Goal: Task Accomplishment & Management: Use online tool/utility

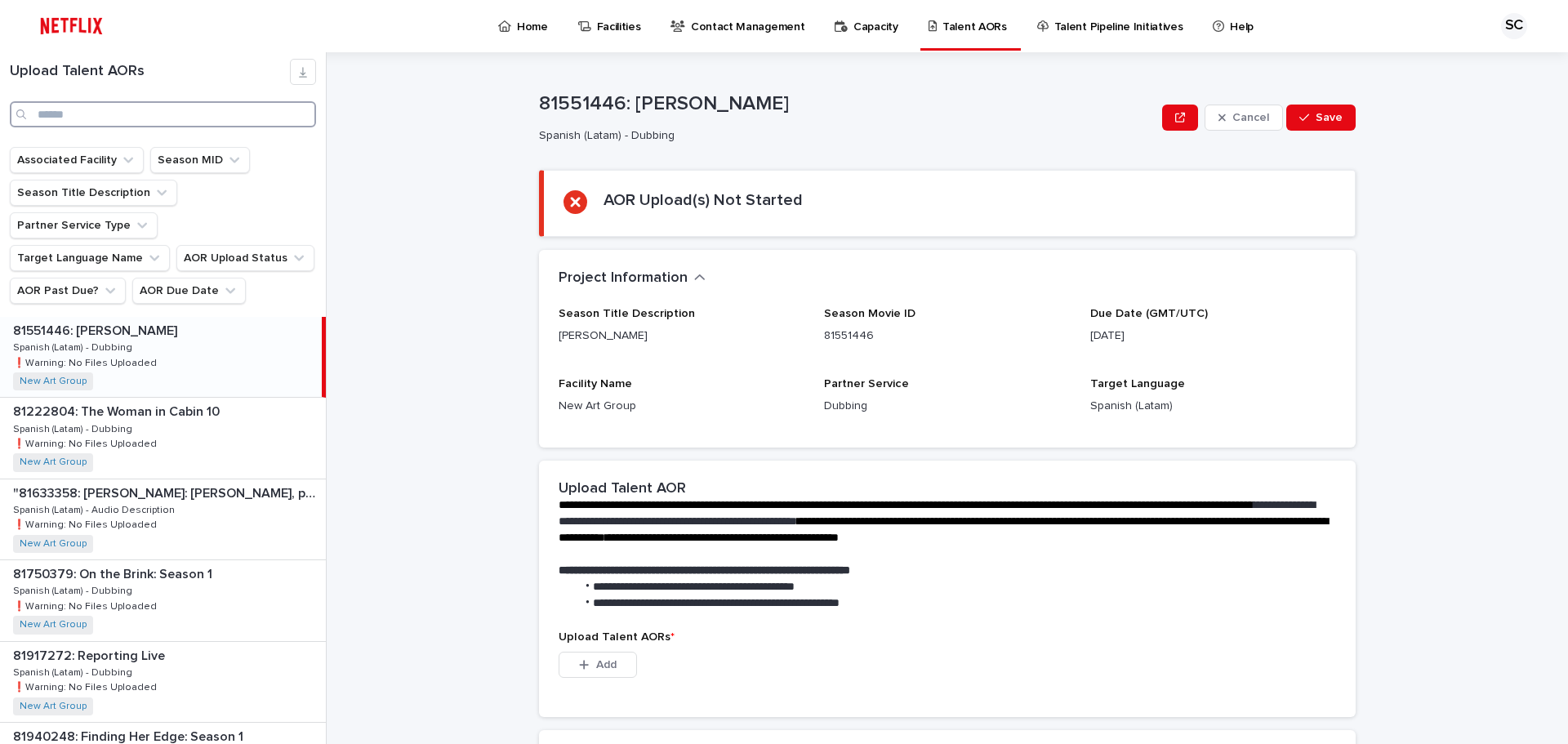
click at [140, 110] on input "Search" at bounding box center [163, 114] width 306 height 26
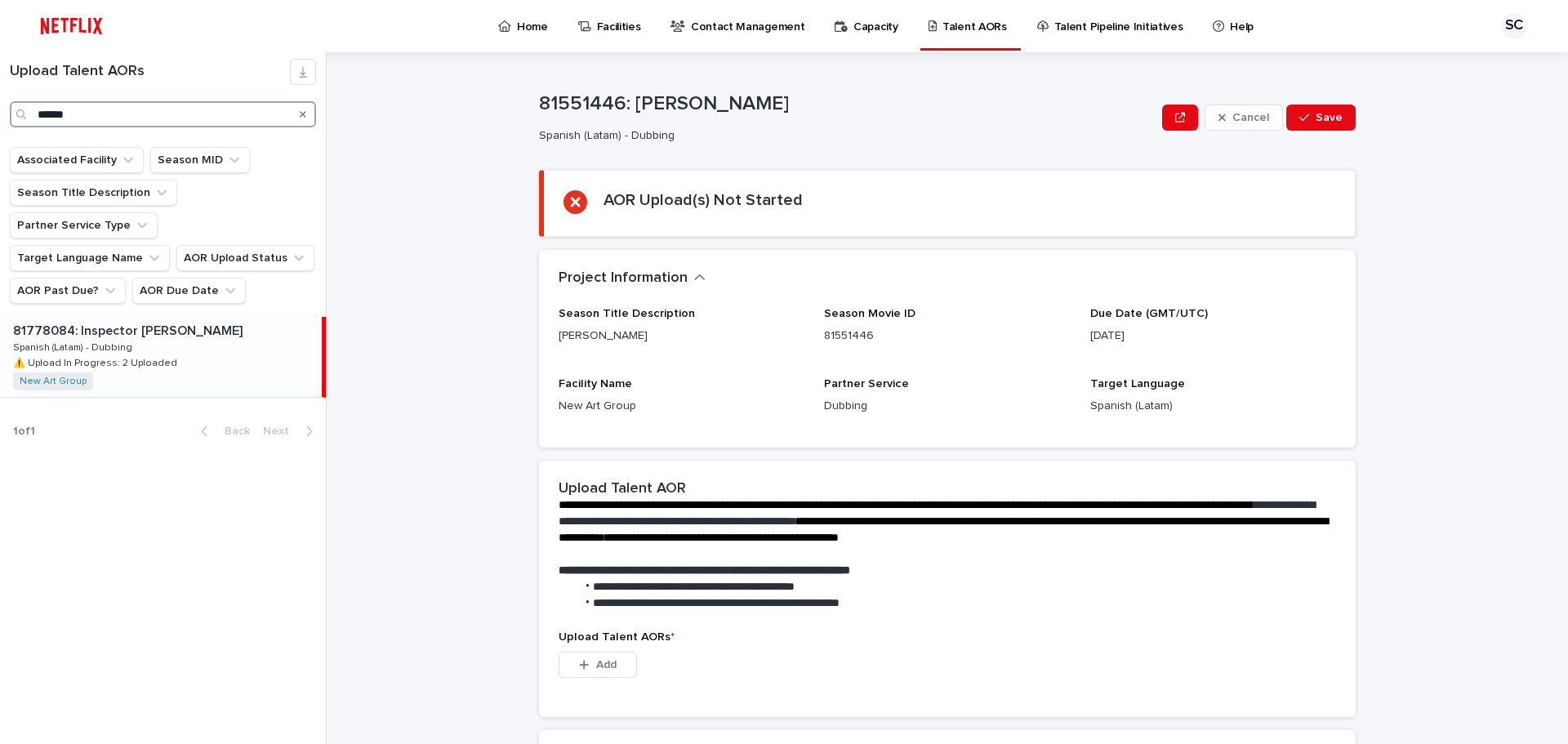
type input "******"
click at [122, 339] on p "Spanish (Latam) - Dubbing" at bounding box center [74, 347] width 123 height 15
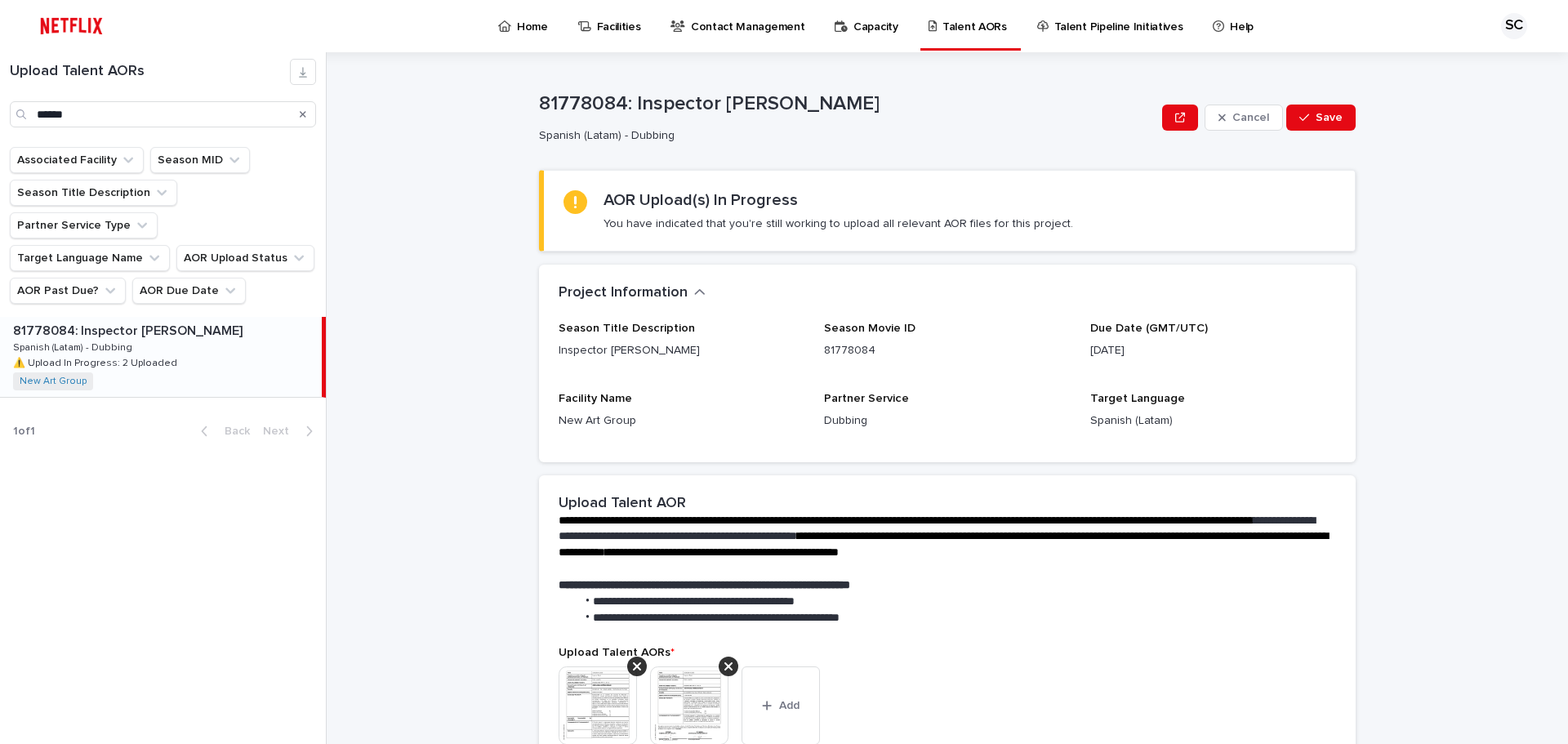
click at [120, 339] on p "Spanish (Latam) - Dubbing" at bounding box center [74, 347] width 123 height 15
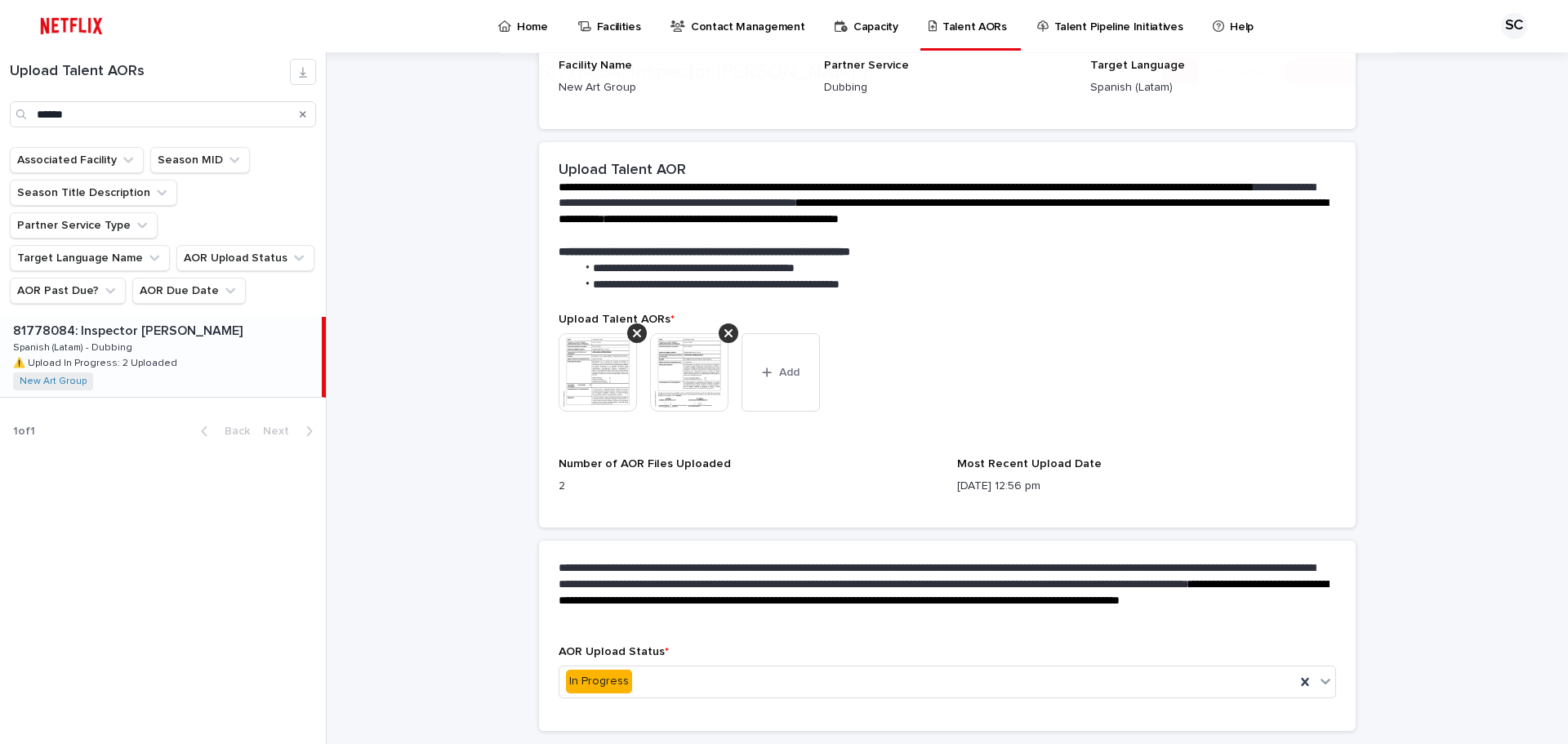
scroll to position [379, 0]
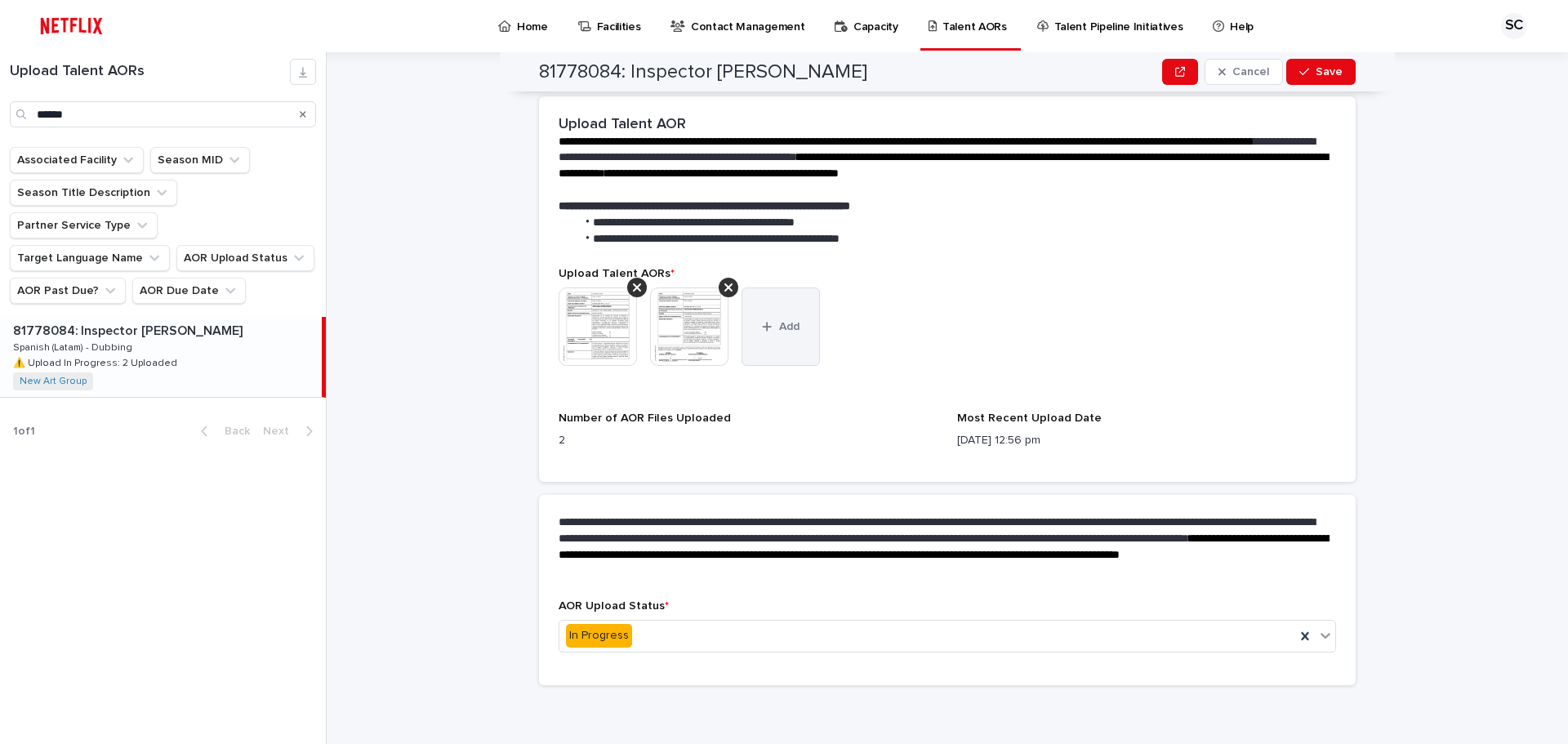
click at [787, 333] on button "Add" at bounding box center [781, 327] width 79 height 79
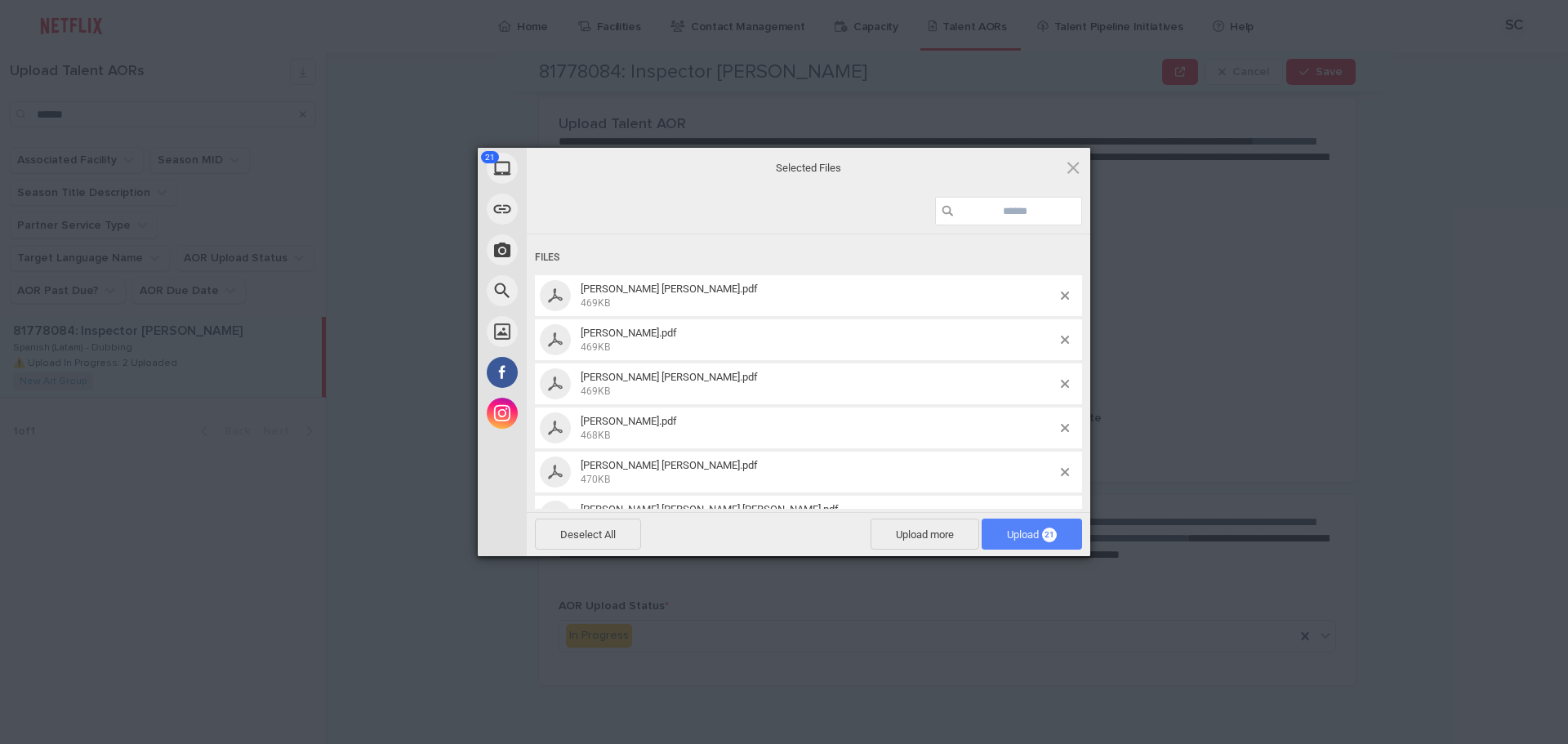
click at [1036, 538] on span "Upload 21" at bounding box center [1032, 534] width 50 height 13
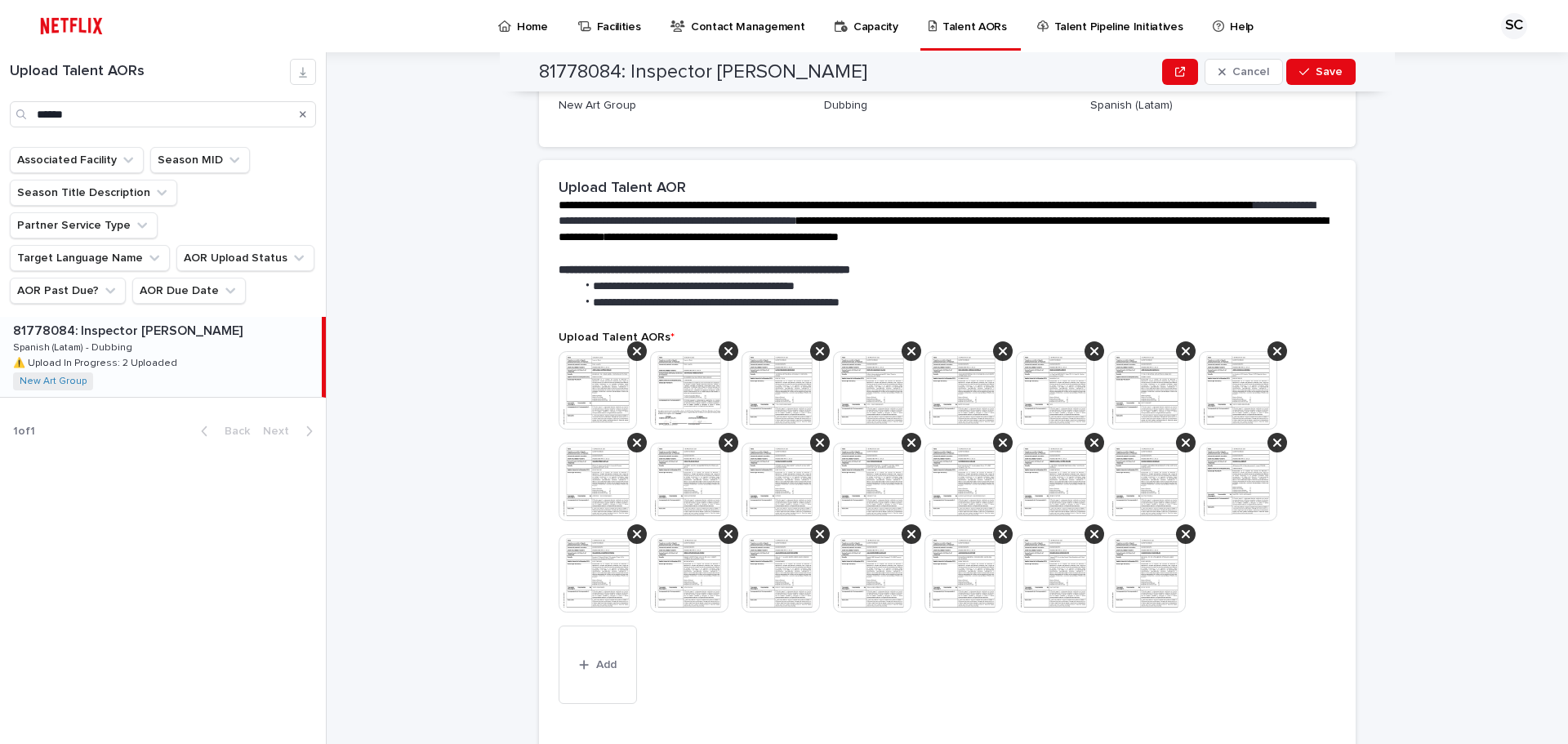
scroll to position [268, 0]
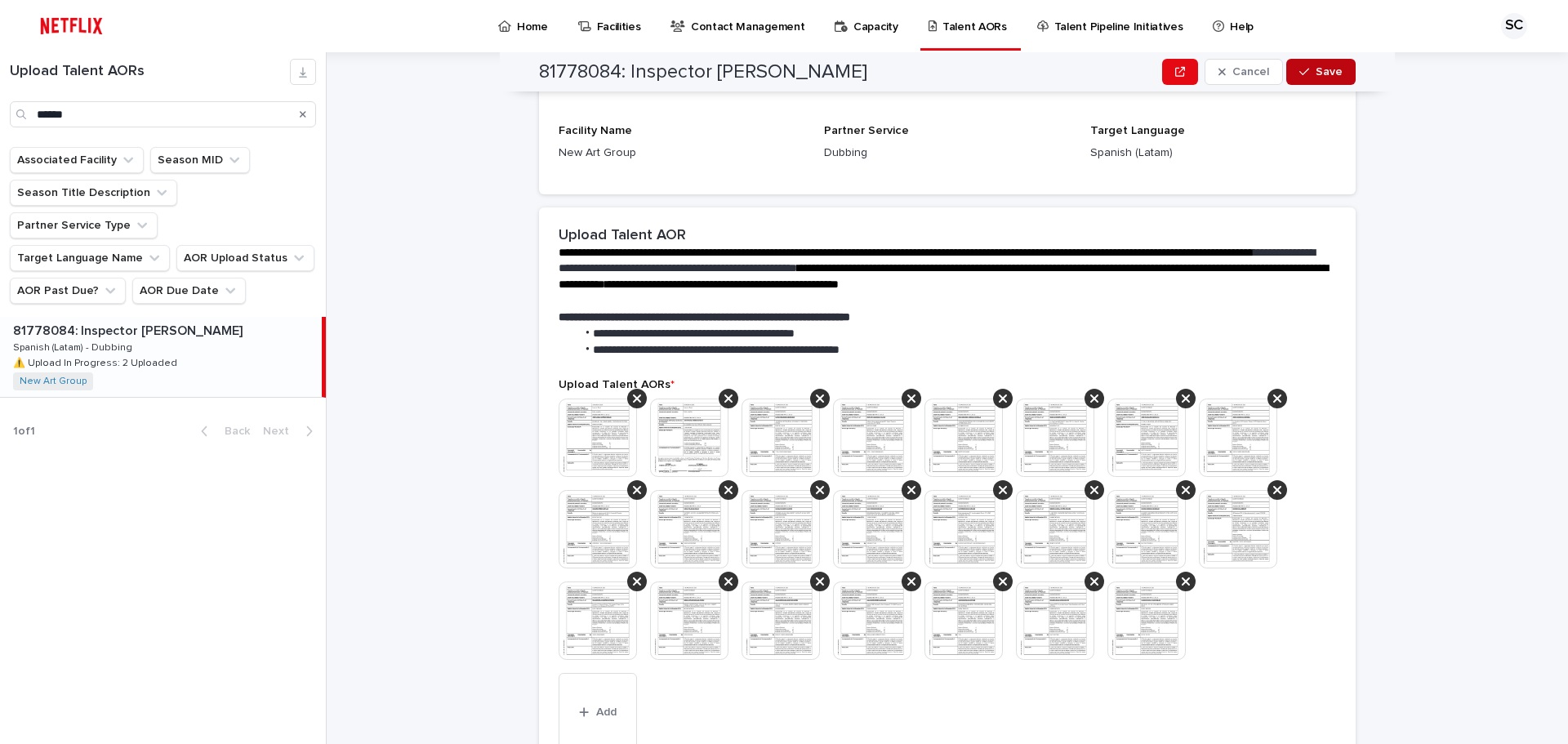
click at [1318, 73] on span "Save" at bounding box center [1329, 72] width 27 height 12
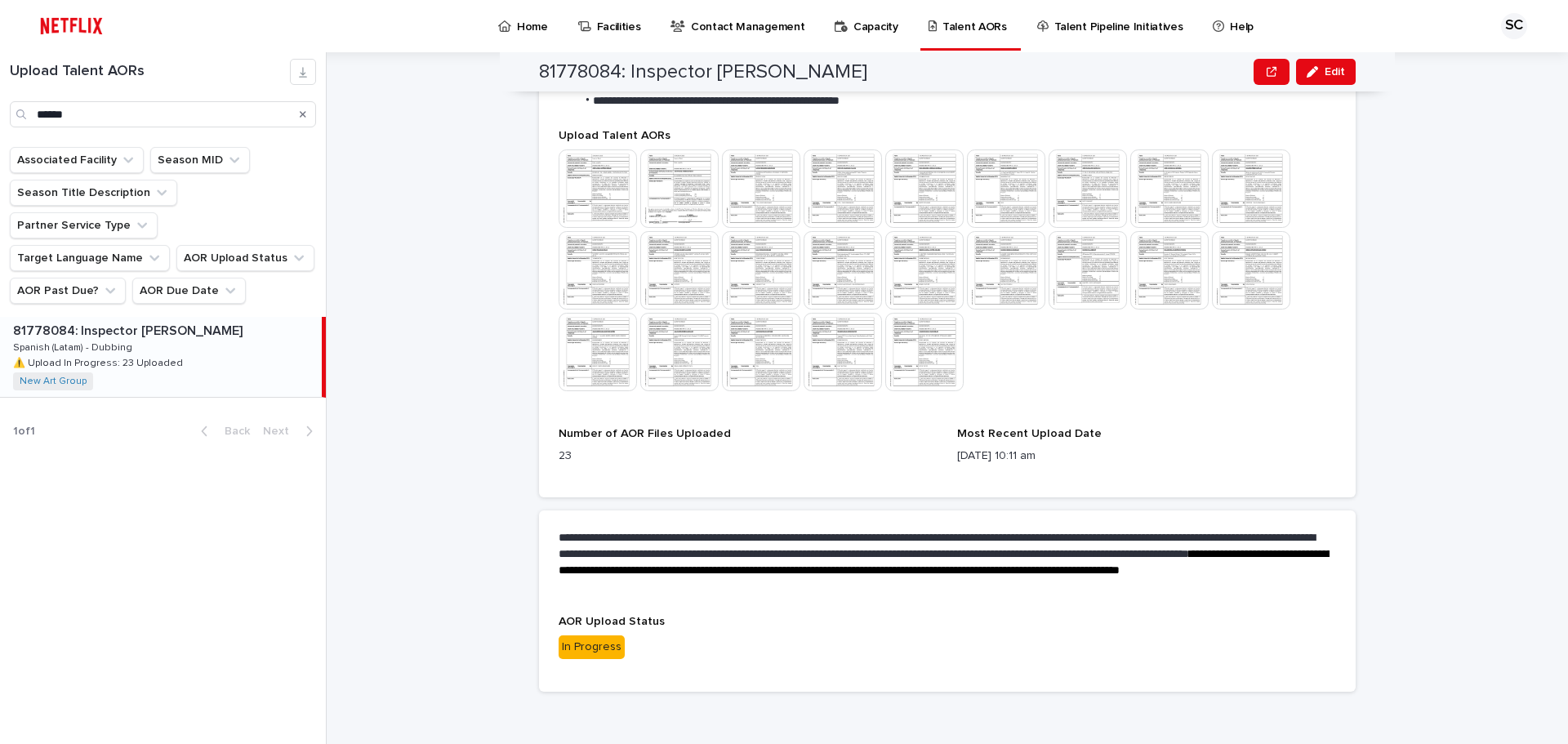
scroll to position [523, 0]
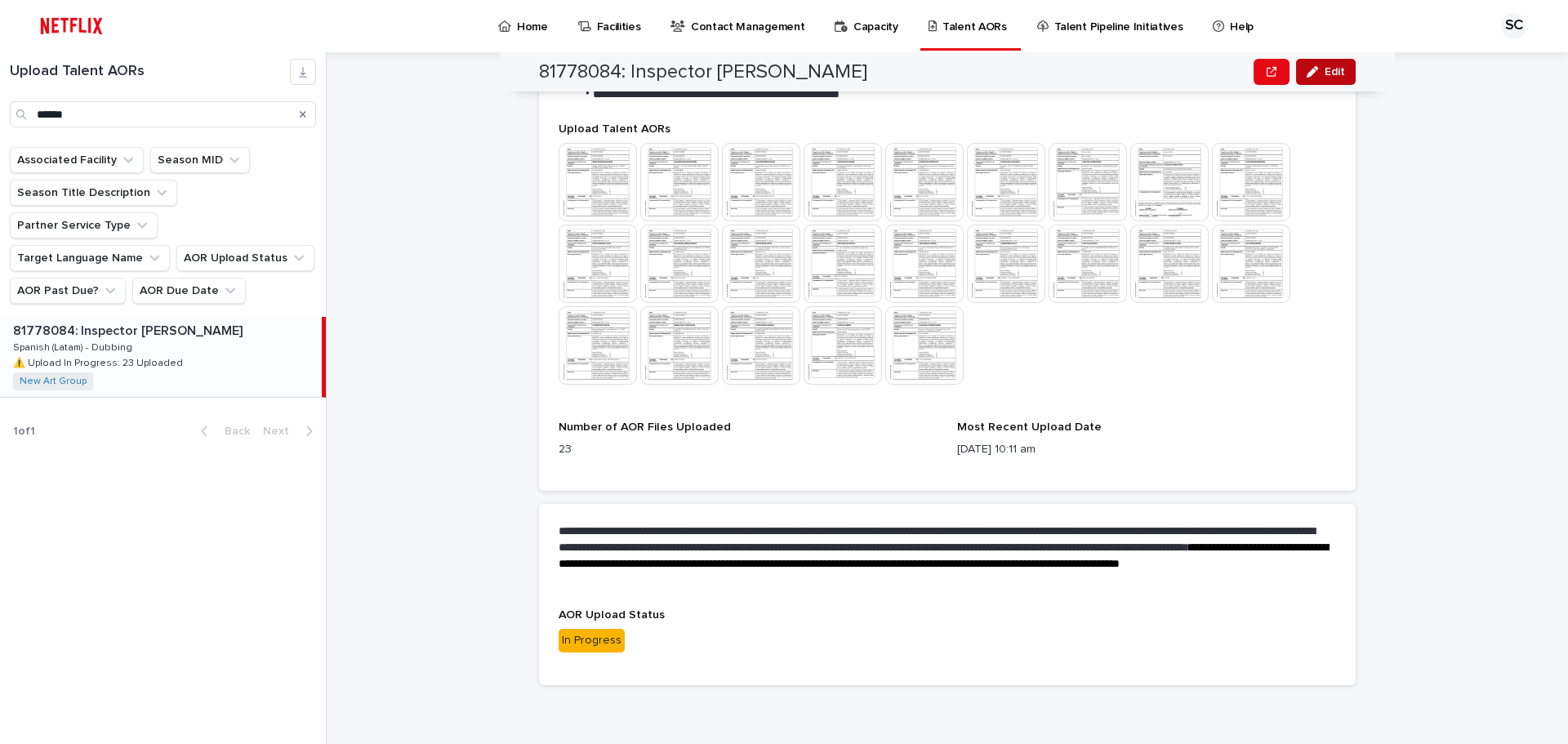
click at [1336, 78] on button "Edit" at bounding box center [1326, 71] width 59 height 26
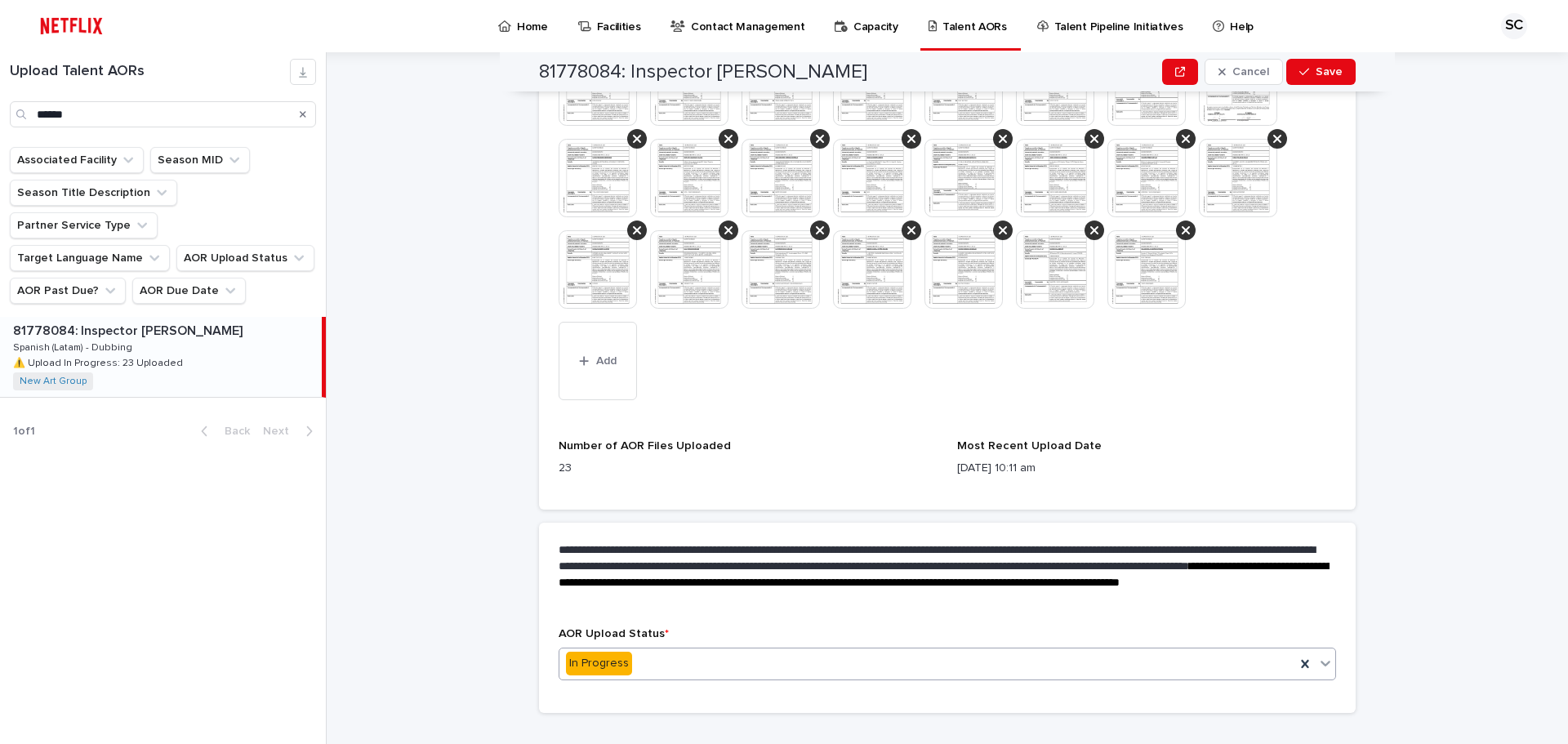
scroll to position [647, 0]
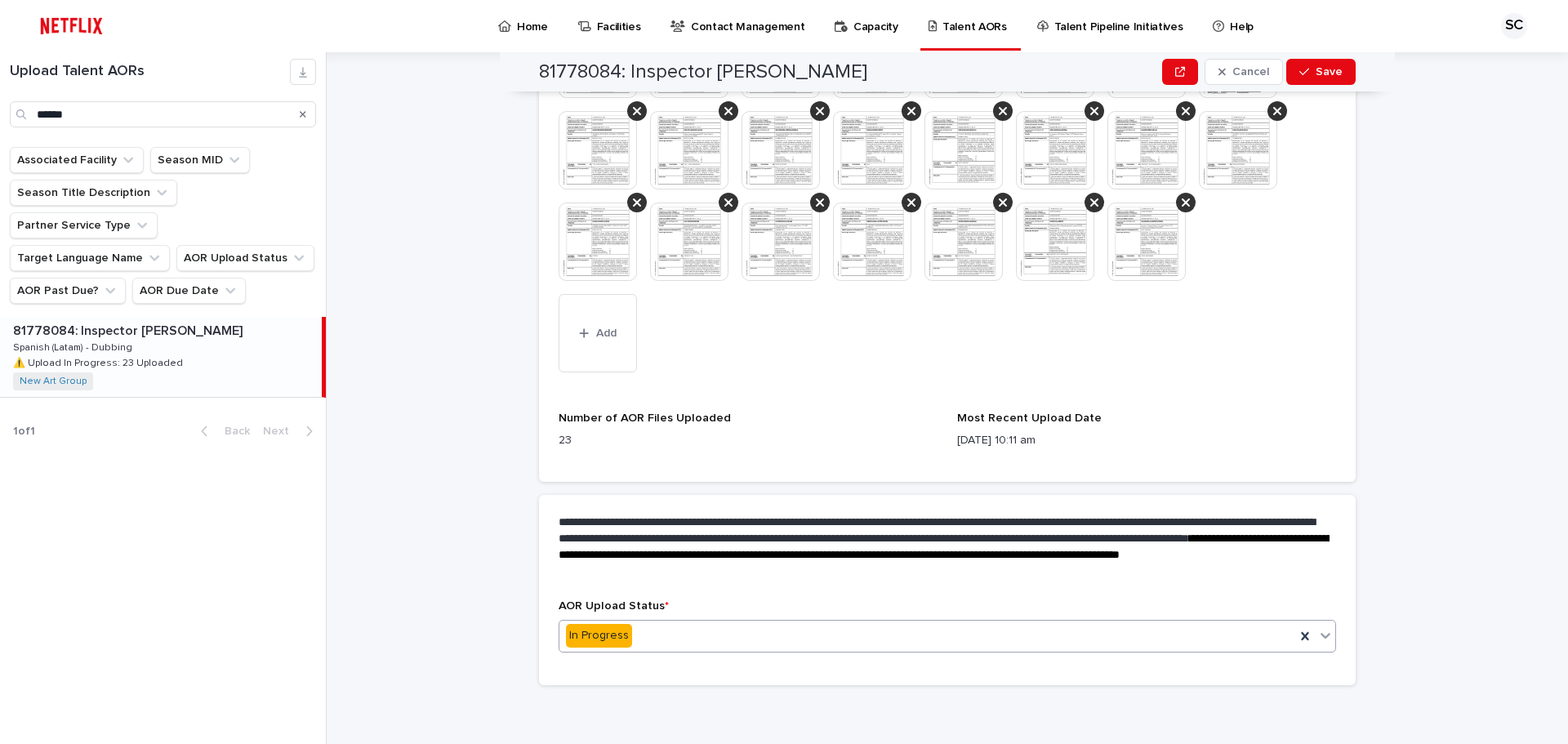
click at [1317, 640] on icon at bounding box center [1326, 636] width 17 height 17
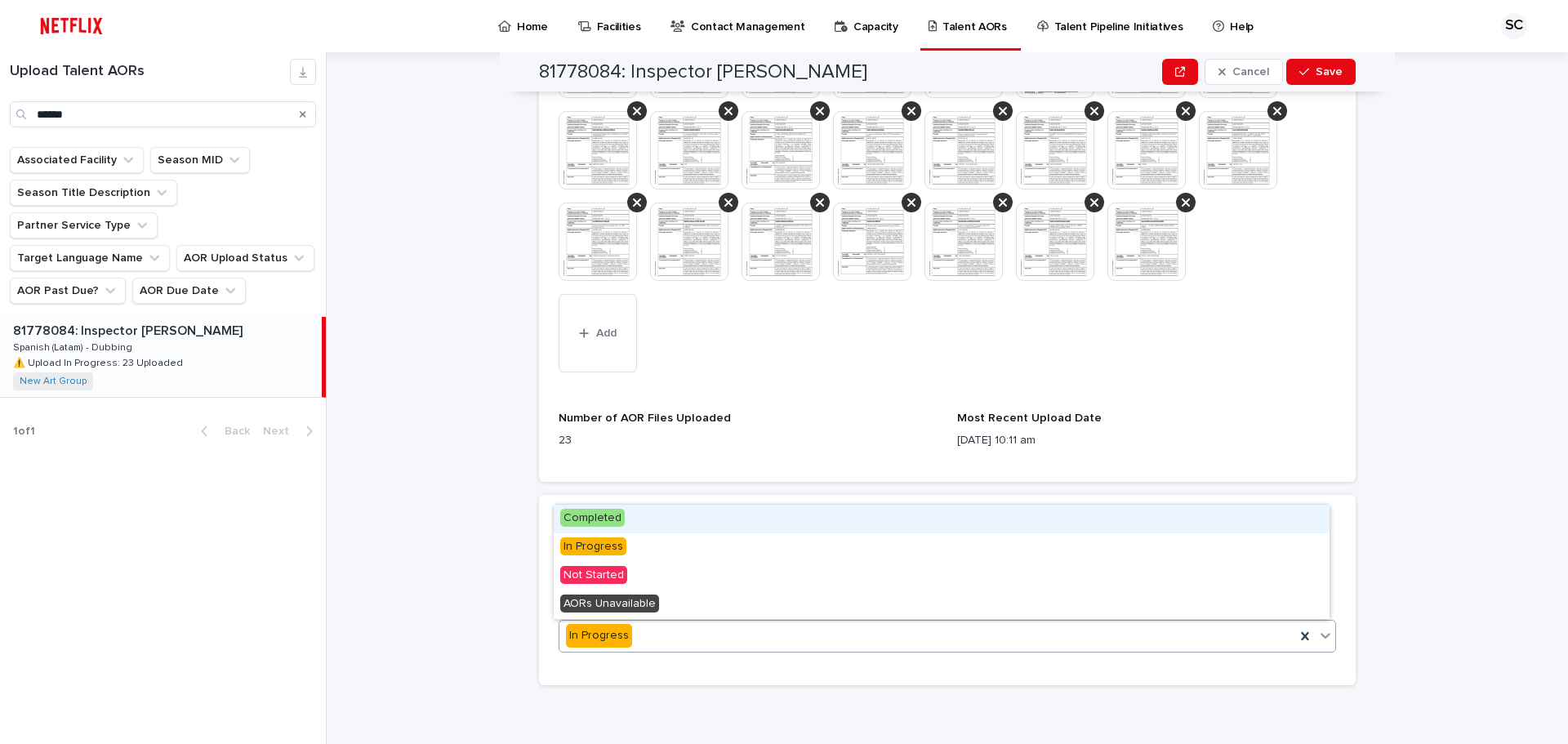
click at [812, 522] on div "Completed" at bounding box center [942, 519] width 776 height 28
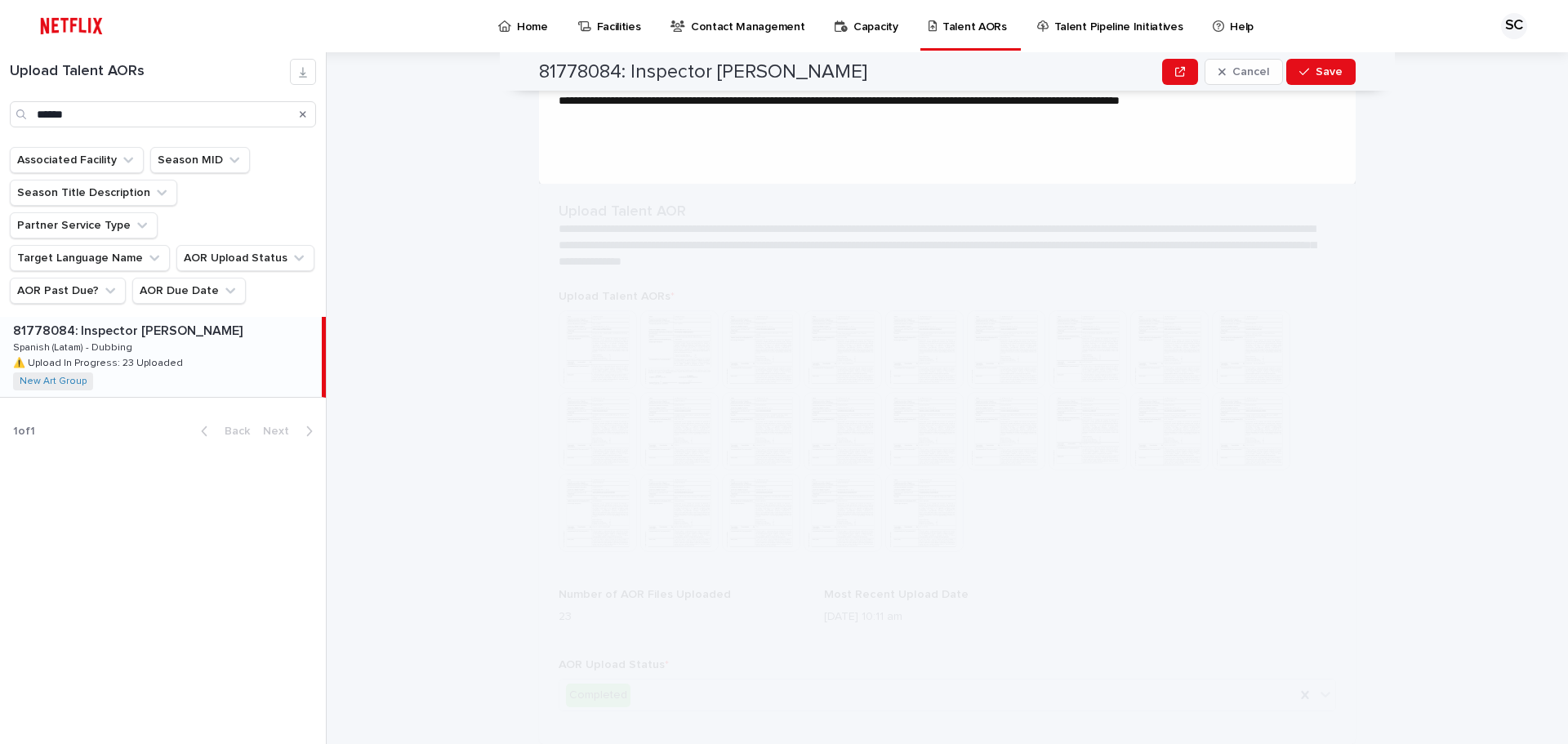
scroll to position [0, 0]
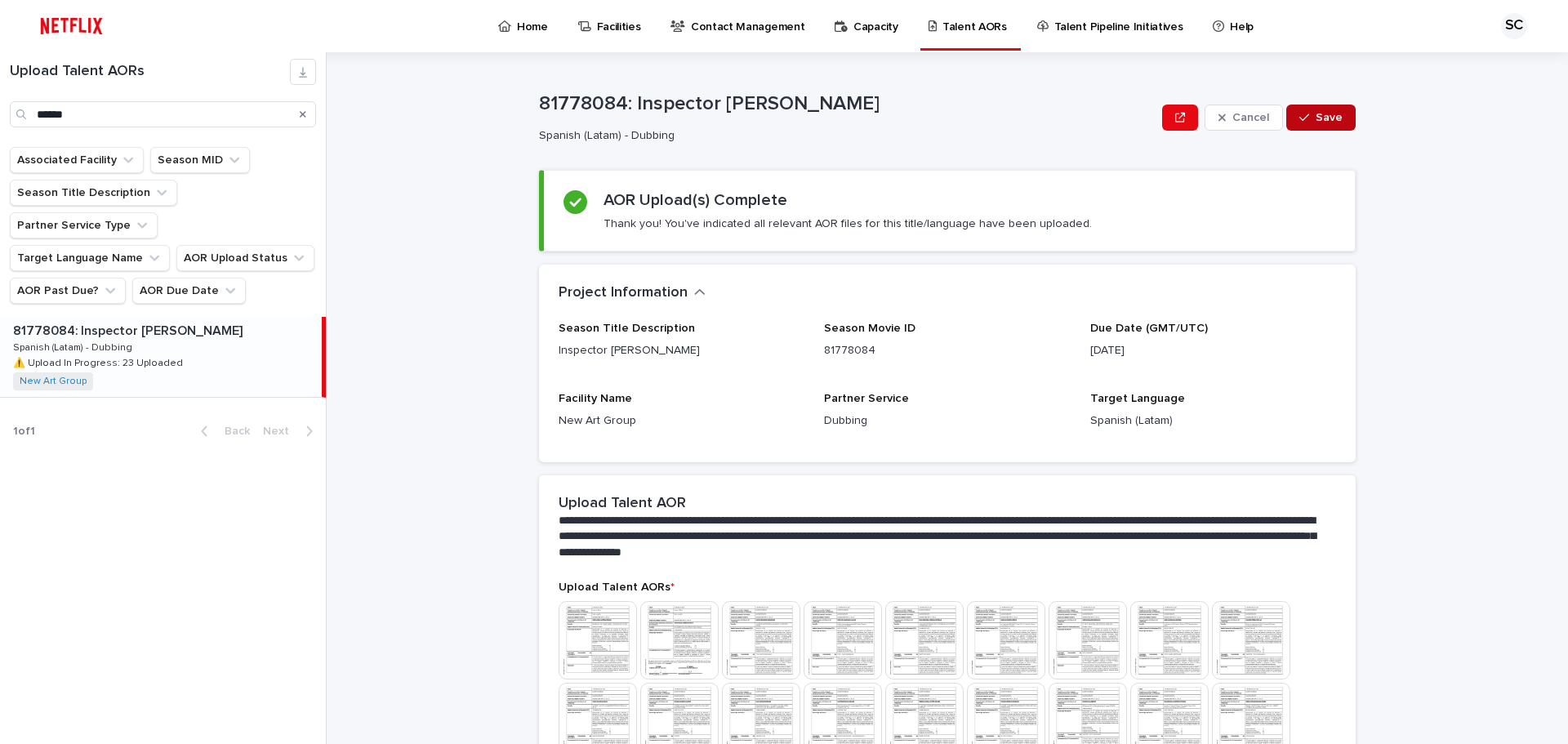
click at [1323, 123] on span "Save" at bounding box center [1329, 118] width 27 height 12
